Goal: Task Accomplishment & Management: Manage account settings

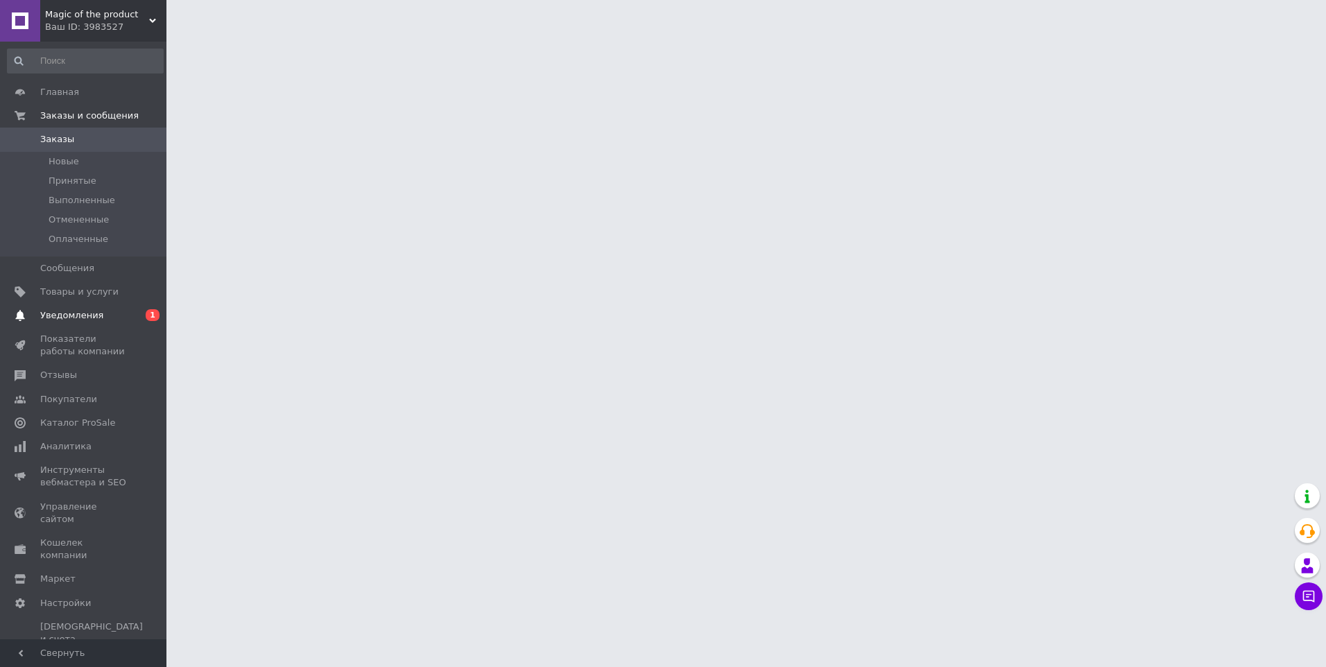
click at [120, 309] on span "Уведомления" at bounding box center [84, 315] width 88 height 12
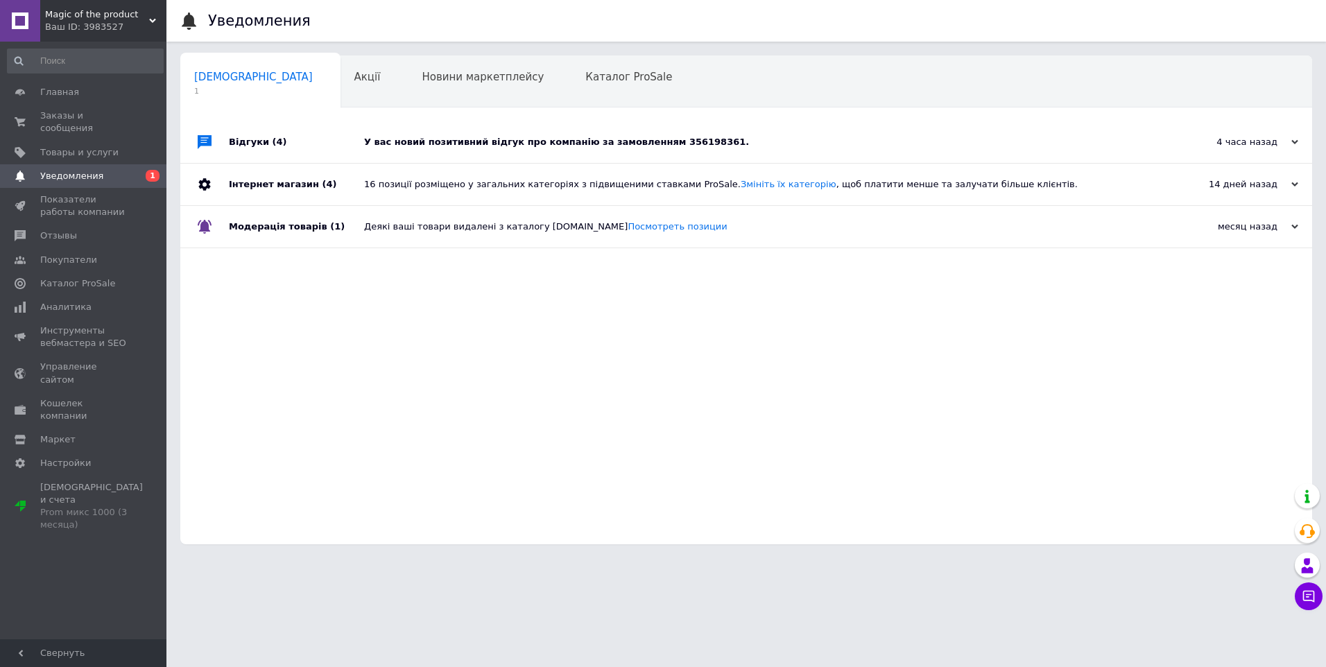
click at [309, 145] on div "Відгуки (4)" at bounding box center [296, 142] width 135 height 42
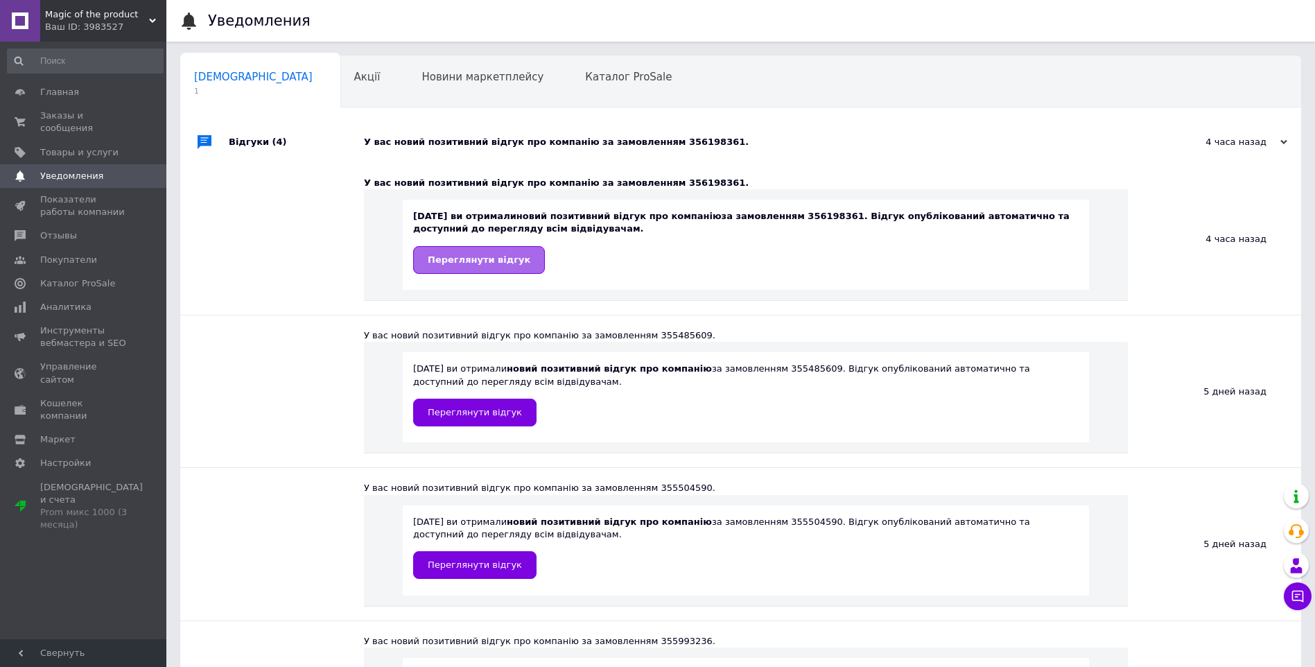
click at [509, 265] on span "Переглянути відгук" at bounding box center [479, 259] width 103 height 10
click at [84, 301] on span "Аналитика" at bounding box center [84, 307] width 88 height 12
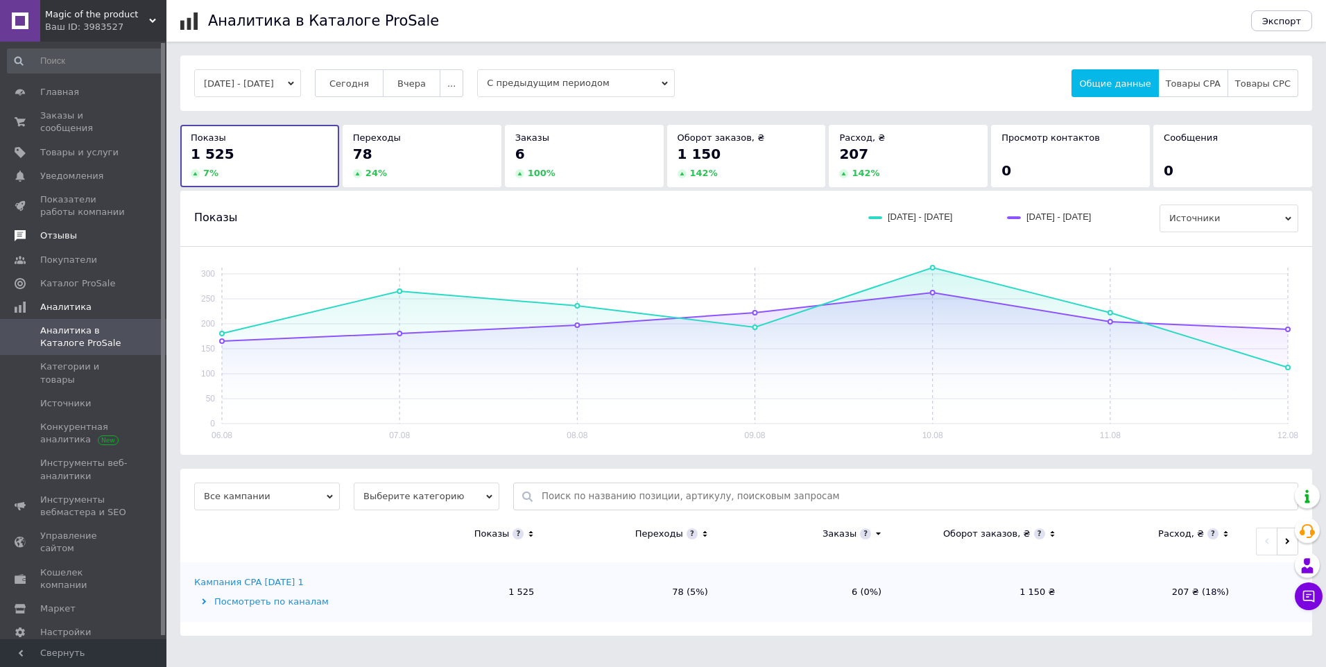
click at [87, 230] on span "Отзывы" at bounding box center [84, 236] width 88 height 12
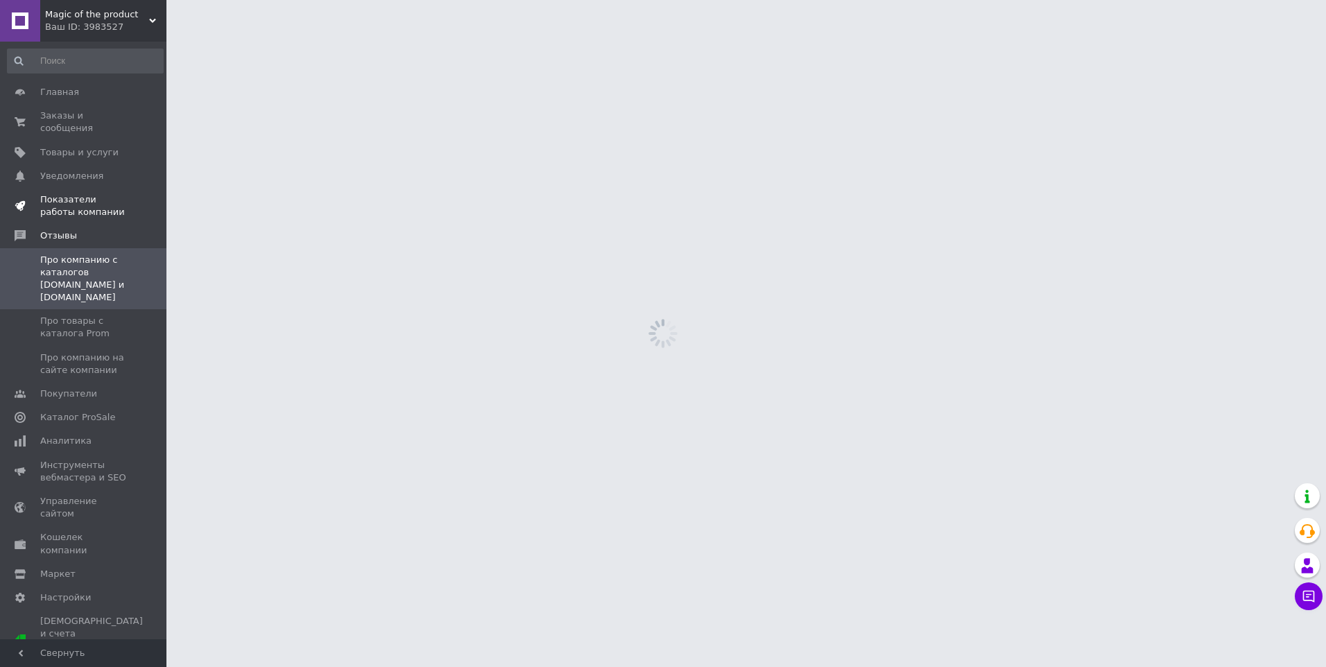
click at [80, 193] on span "Показатели работы компании" at bounding box center [84, 205] width 88 height 25
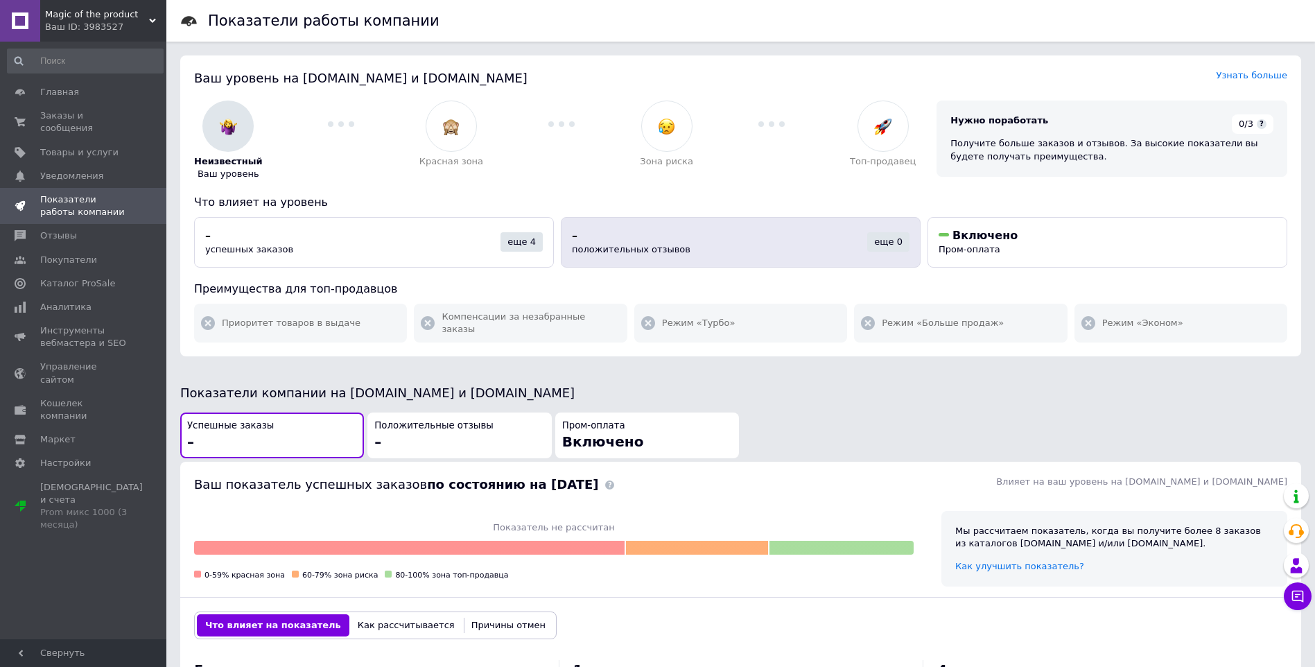
click at [860, 234] on div "–" at bounding box center [719, 235] width 295 height 15
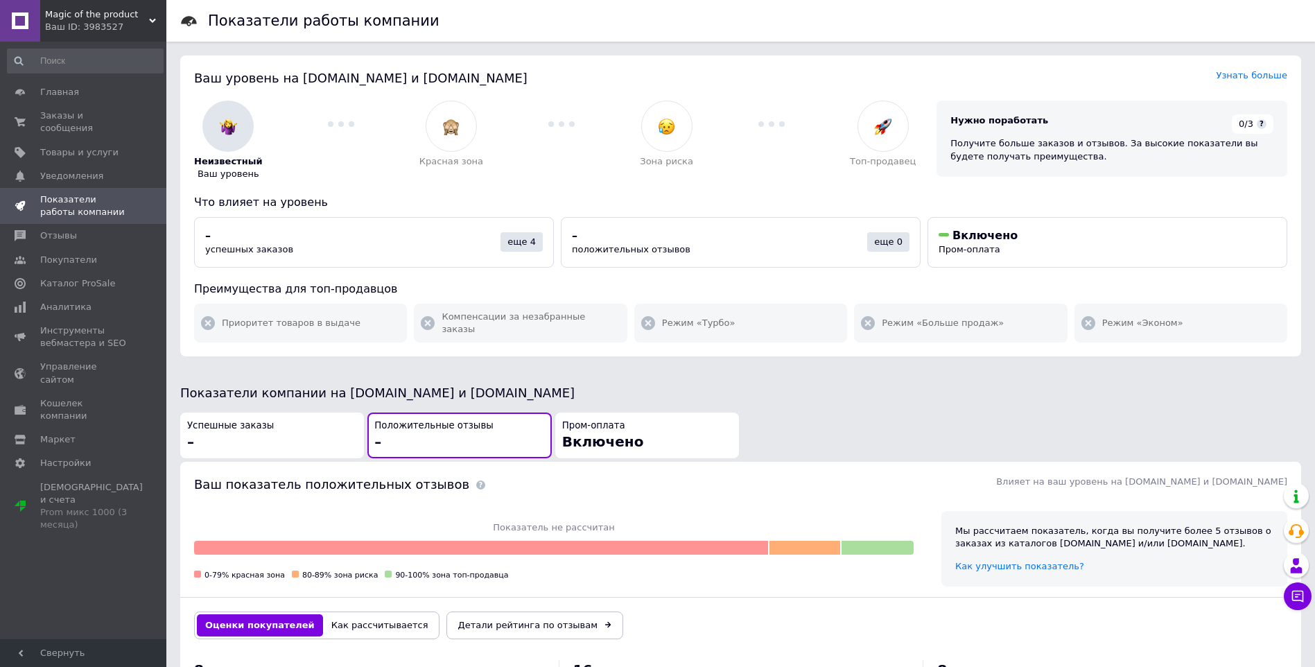
click at [283, 437] on div "Успешные заказы –" at bounding box center [272, 436] width 170 height 33
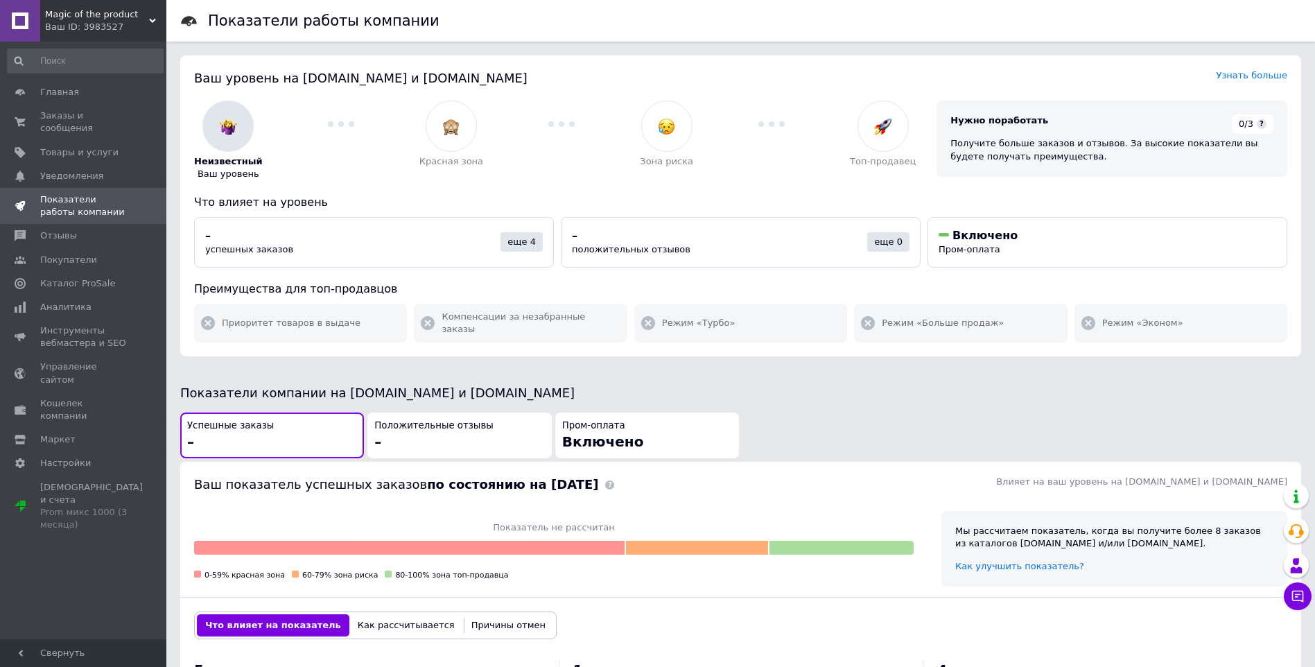
click at [446, 426] on div "Положительные отзывы –" at bounding box center [459, 436] width 170 height 33
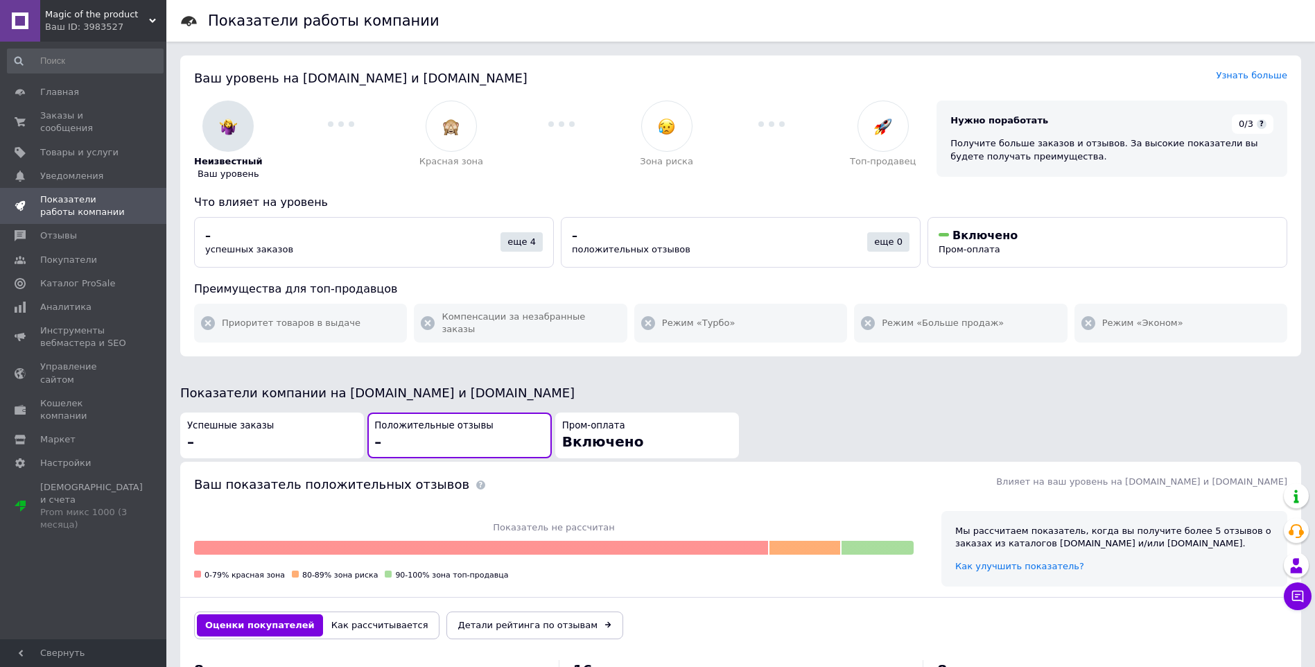
click at [589, 433] on span "Включено" at bounding box center [603, 441] width 82 height 17
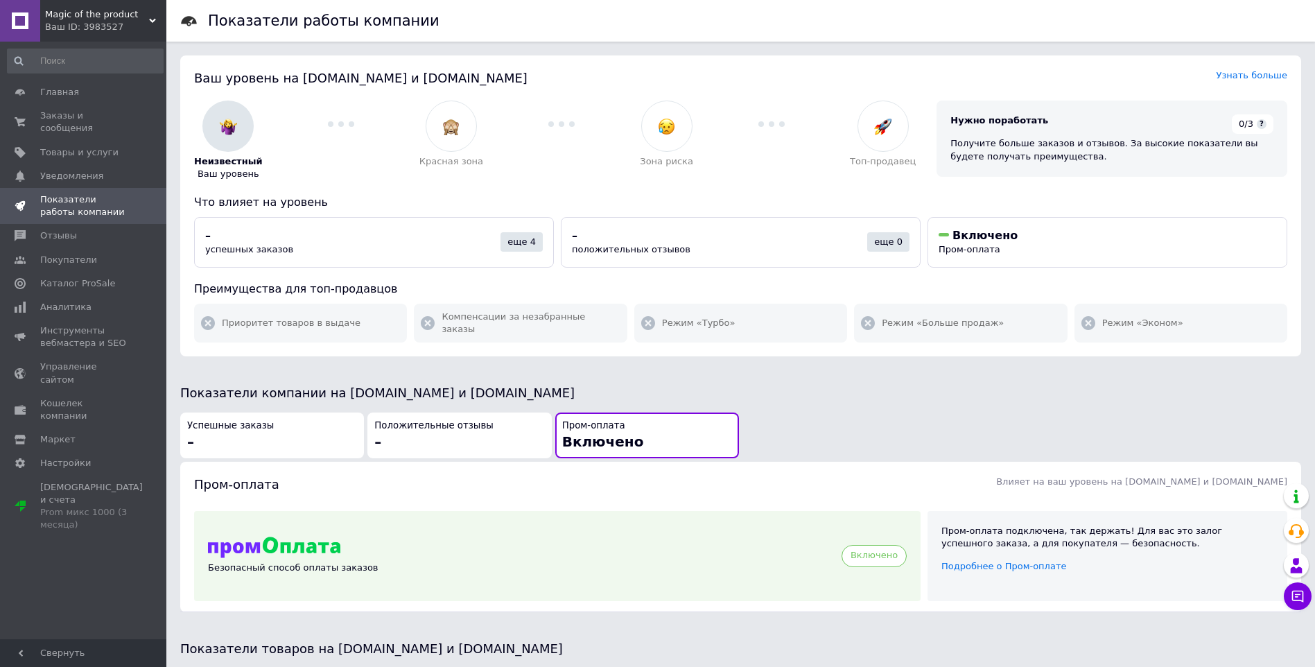
click at [454, 430] on div "Положительные отзывы –" at bounding box center [459, 436] width 170 height 33
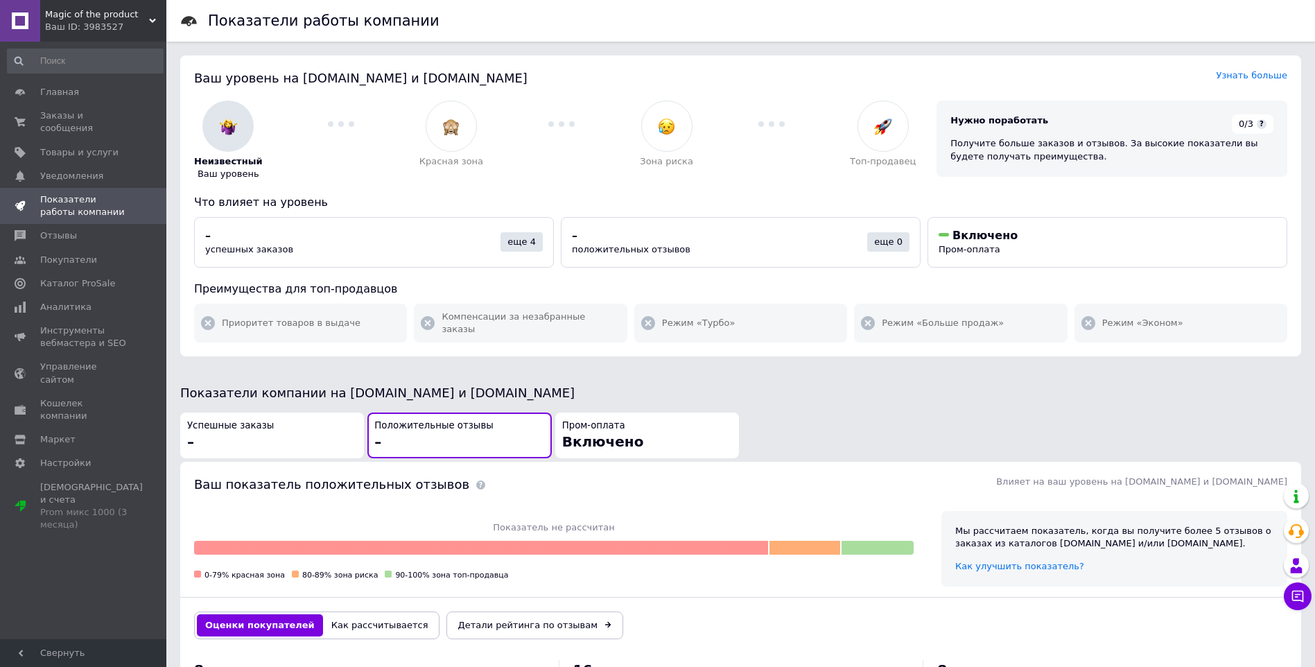
click at [349, 431] on div "Успешные заказы –" at bounding box center [272, 436] width 170 height 33
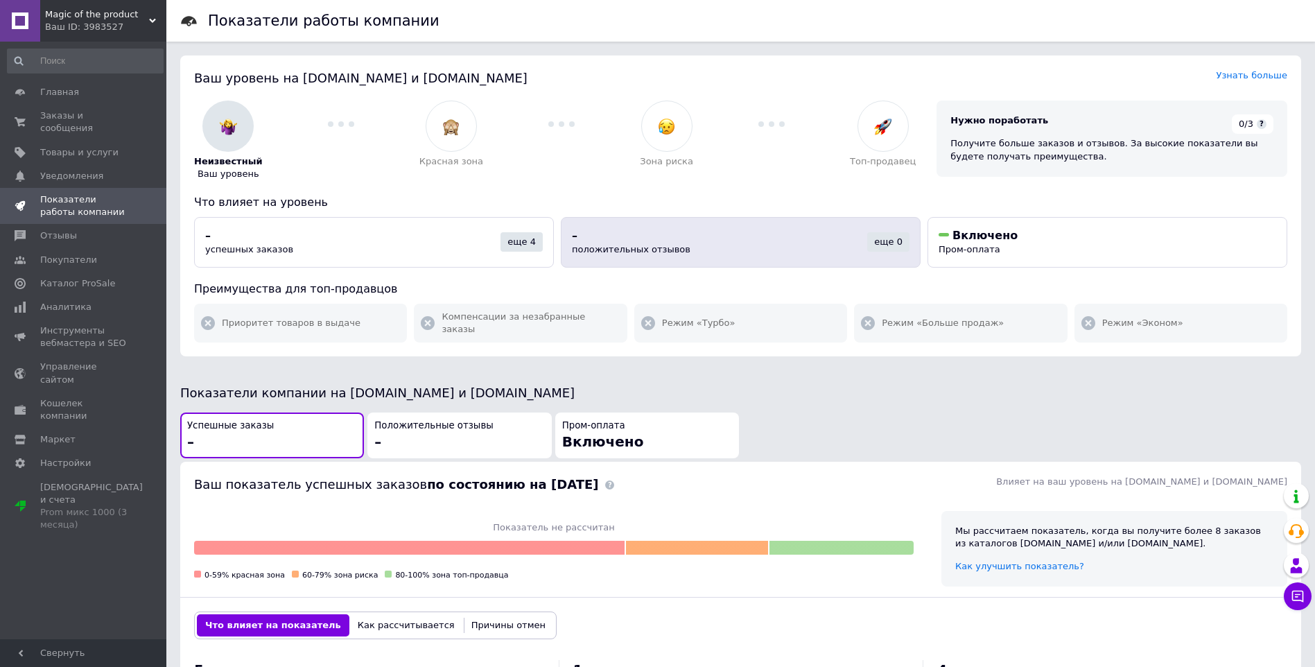
click at [733, 231] on div "–" at bounding box center [719, 235] width 295 height 15
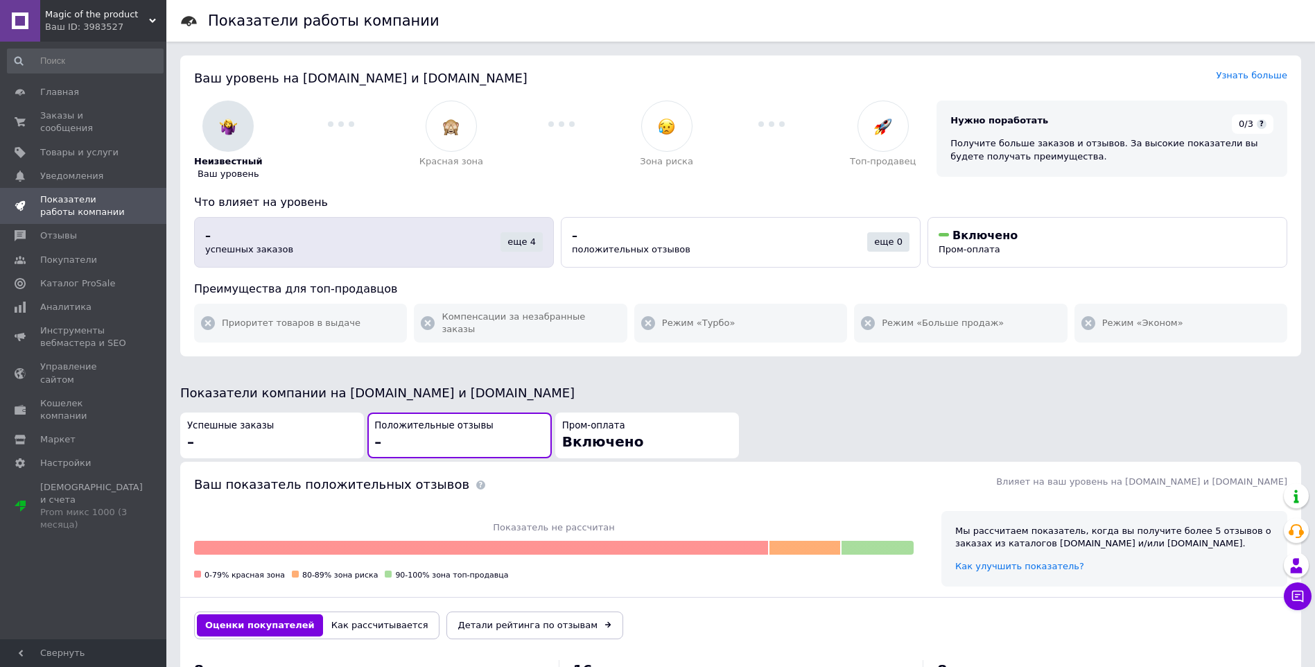
click at [531, 241] on div "еще 4" at bounding box center [522, 241] width 42 height 19
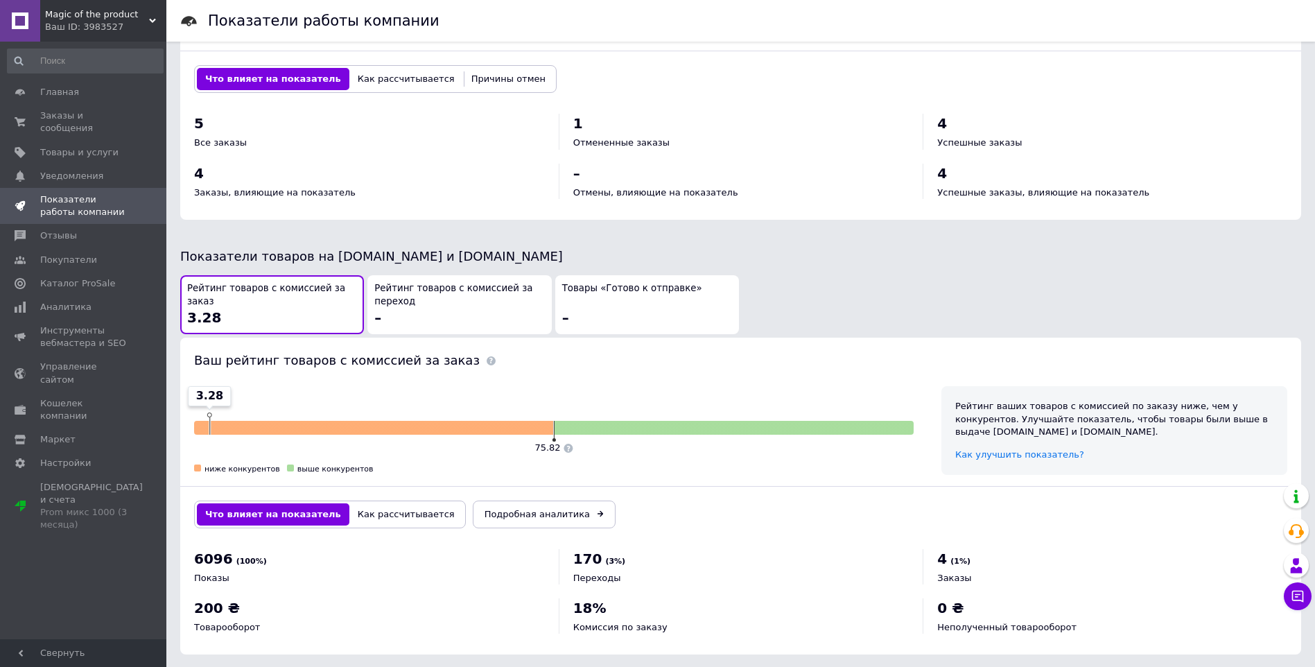
scroll to position [551, 0]
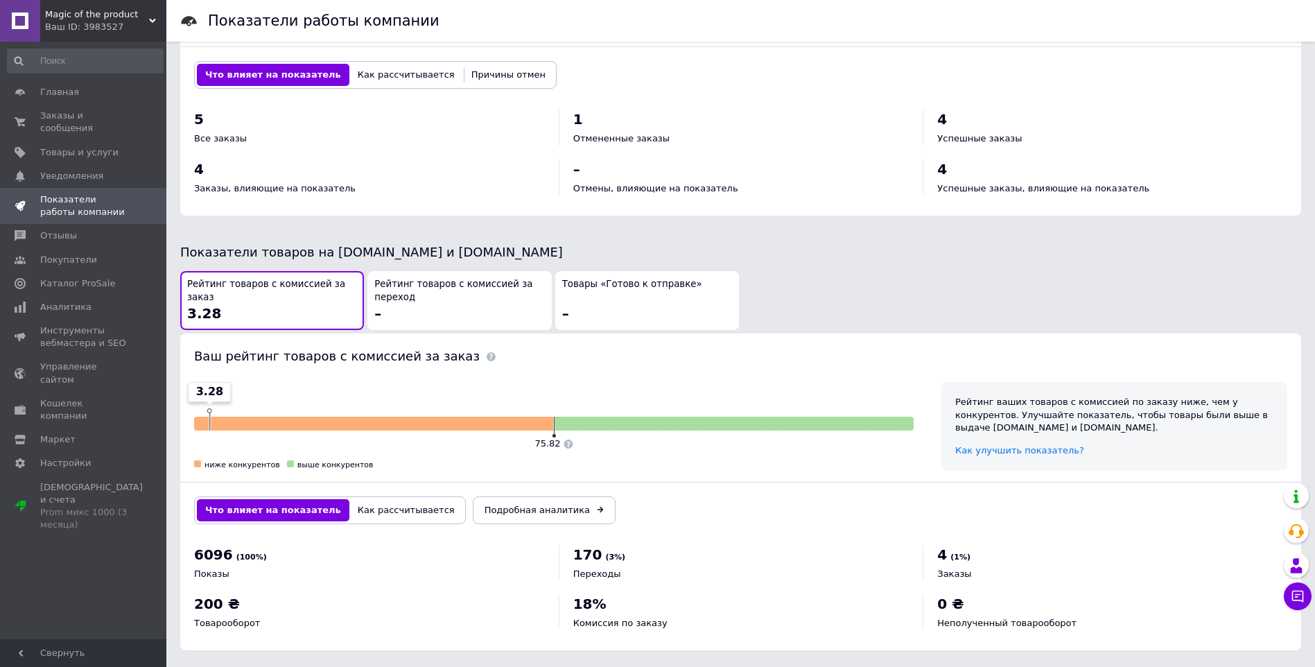
click at [589, 417] on div at bounding box center [734, 424] width 359 height 14
click at [462, 287] on span "Рейтинг товаров с комиссией за переход" at bounding box center [459, 291] width 170 height 26
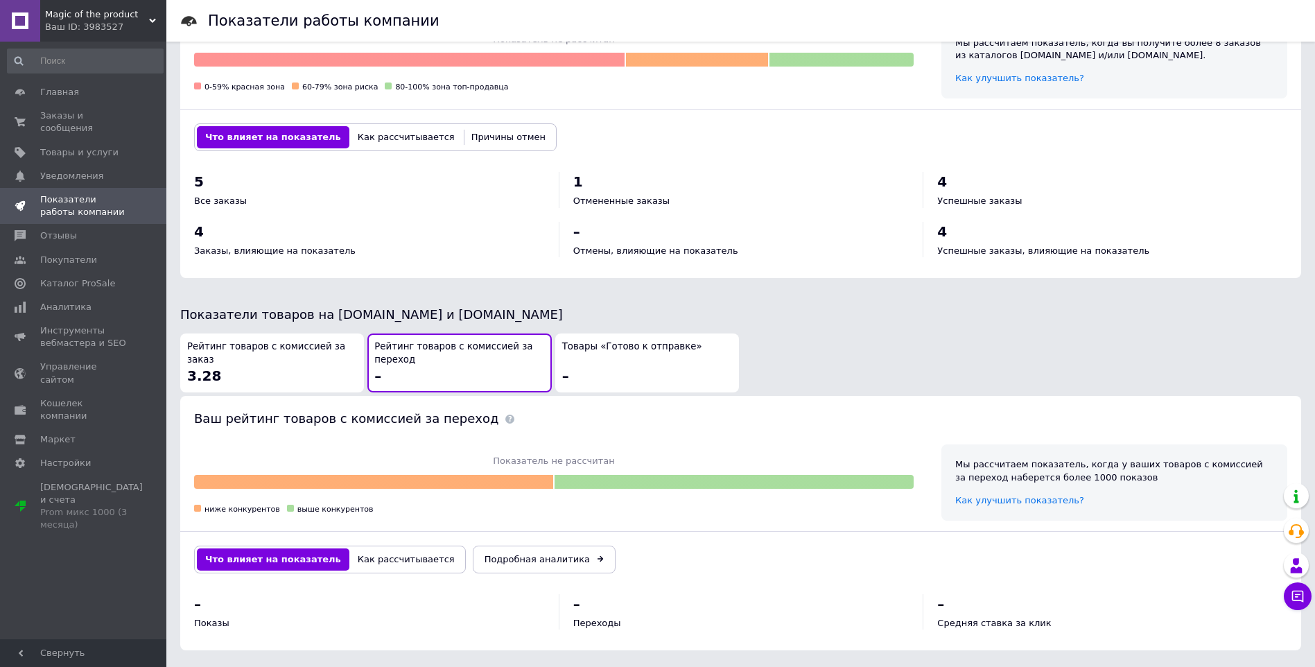
click at [290, 354] on div "Рейтинг товаров с комиссией за заказ 3.28" at bounding box center [272, 362] width 170 height 45
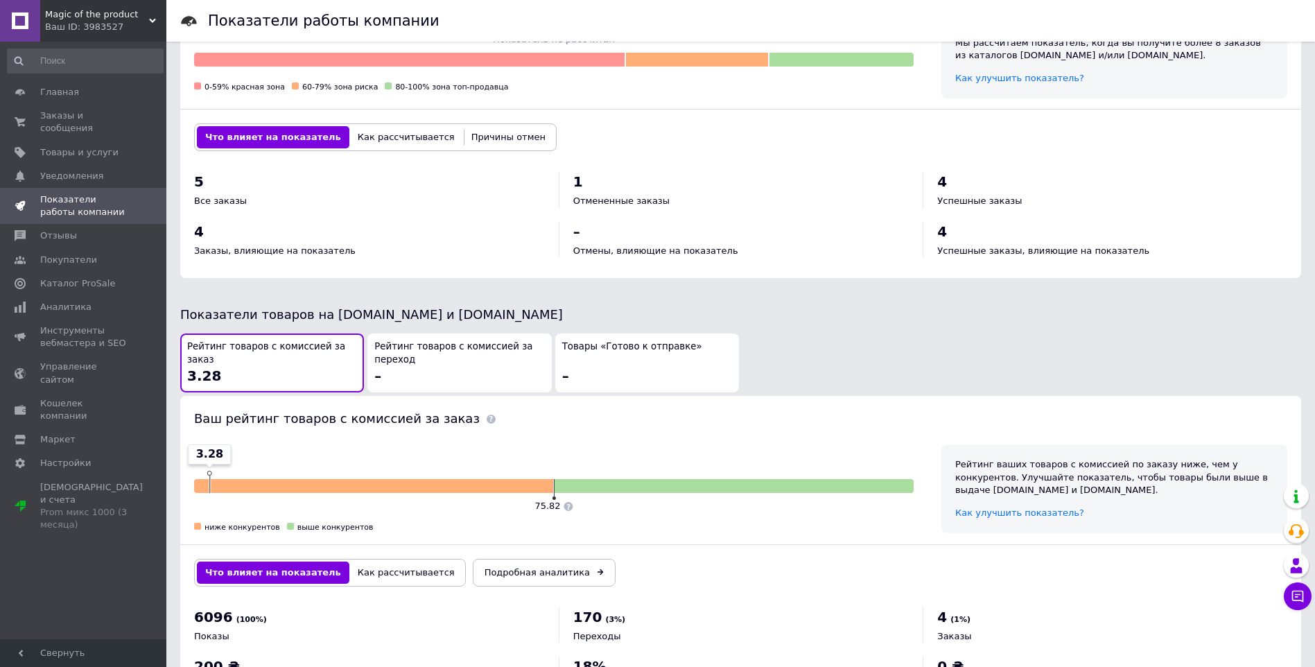
click at [558, 359] on button "Товары «Готово к отправке» –" at bounding box center [647, 363] width 184 height 59
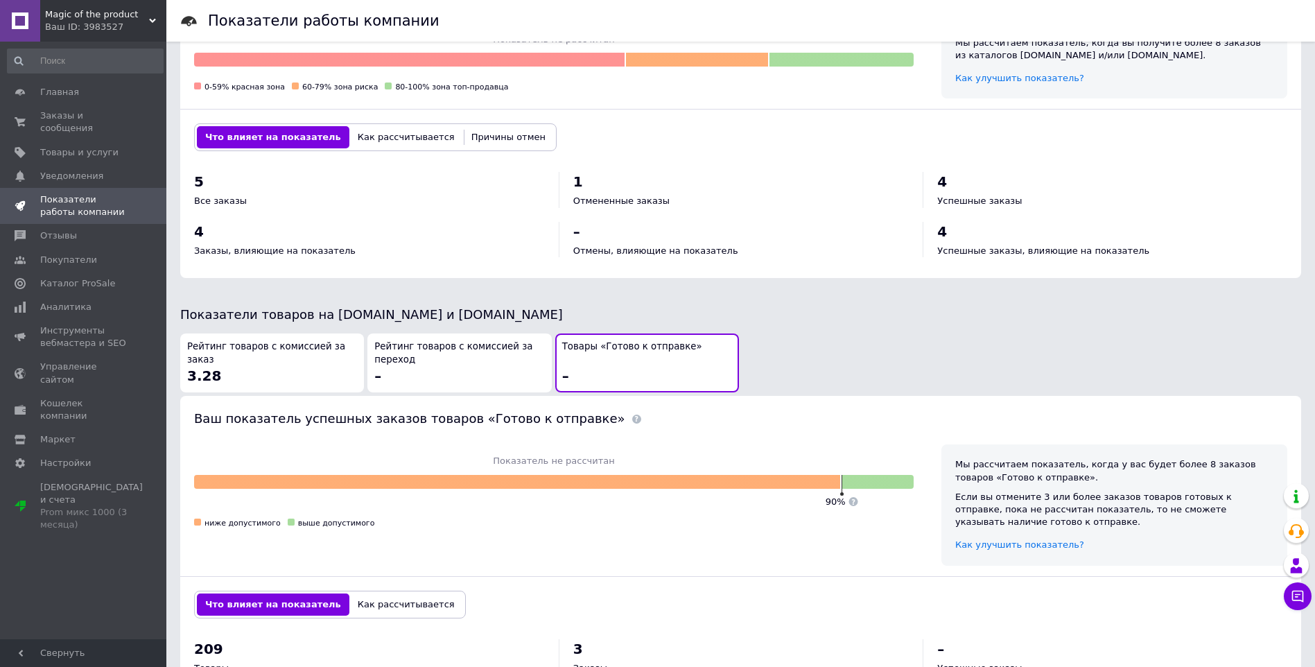
click at [410, 345] on span "Рейтинг товаров с комиссией за переход" at bounding box center [459, 353] width 170 height 26
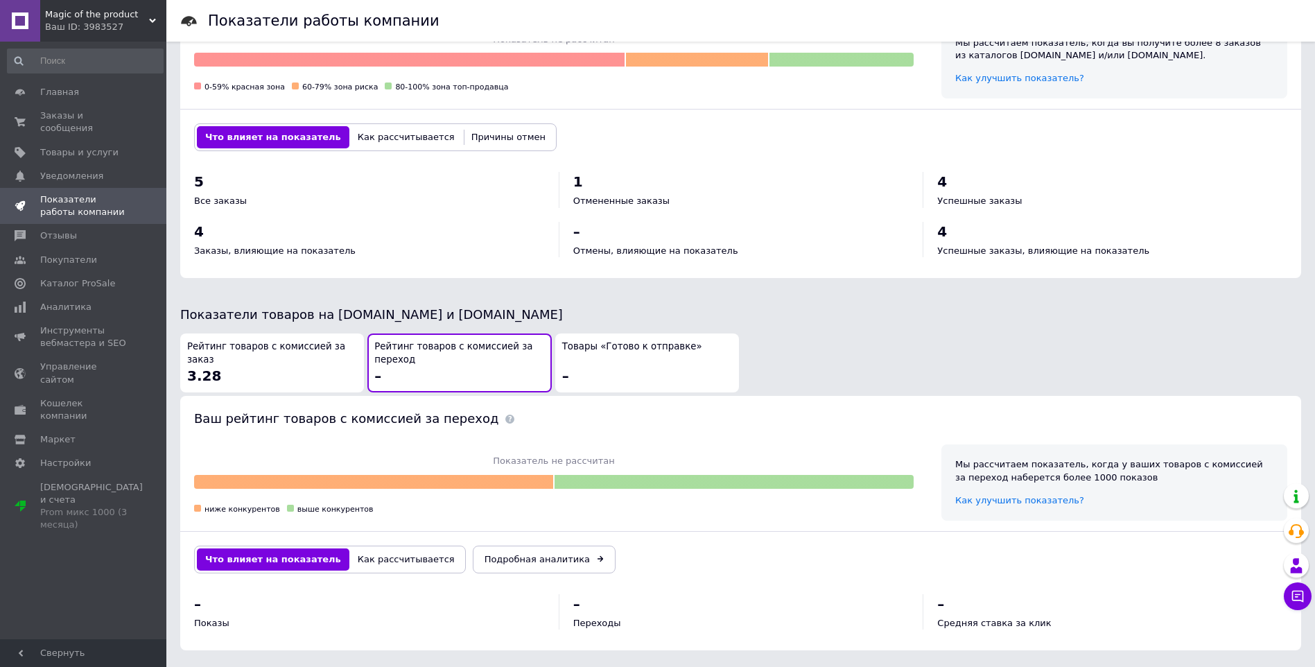
click at [318, 342] on span "Рейтинг товаров с комиссией за заказ" at bounding box center [272, 353] width 170 height 26
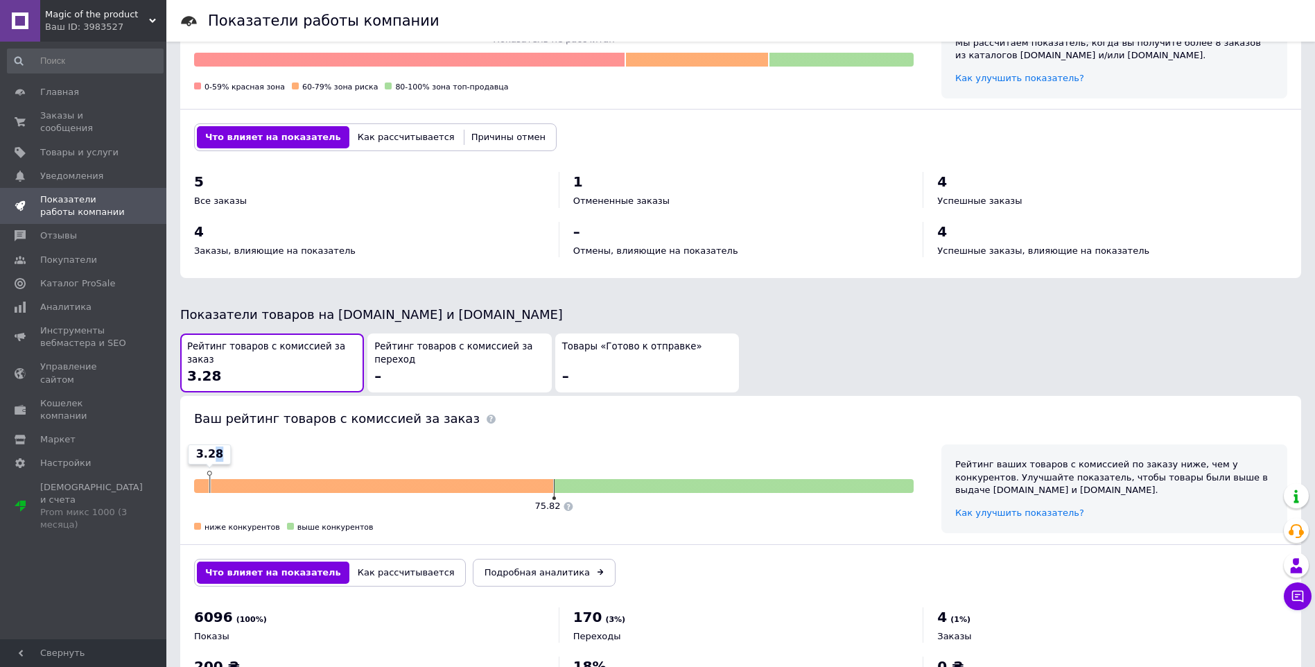
click at [215, 452] on div "3.28" at bounding box center [210, 453] width 42 height 19
click at [348, 496] on div "3.28 75.82" at bounding box center [554, 500] width 720 height 42
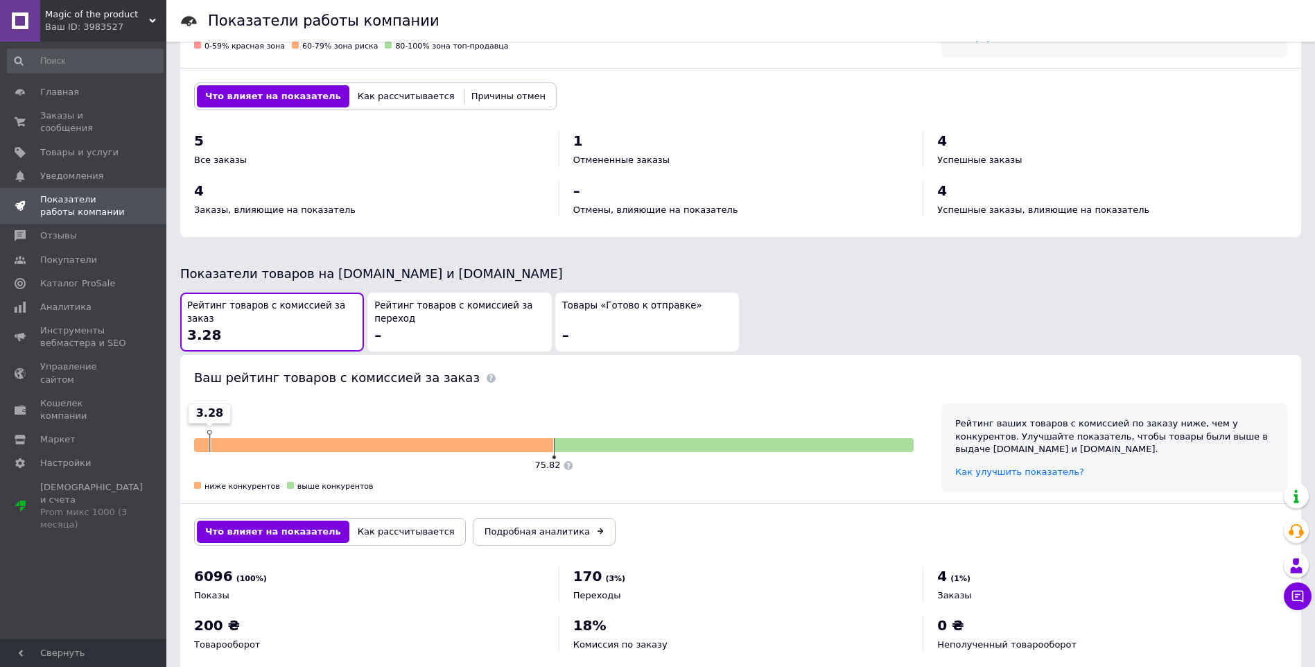
scroll to position [551, 0]
